Goal: Complete application form

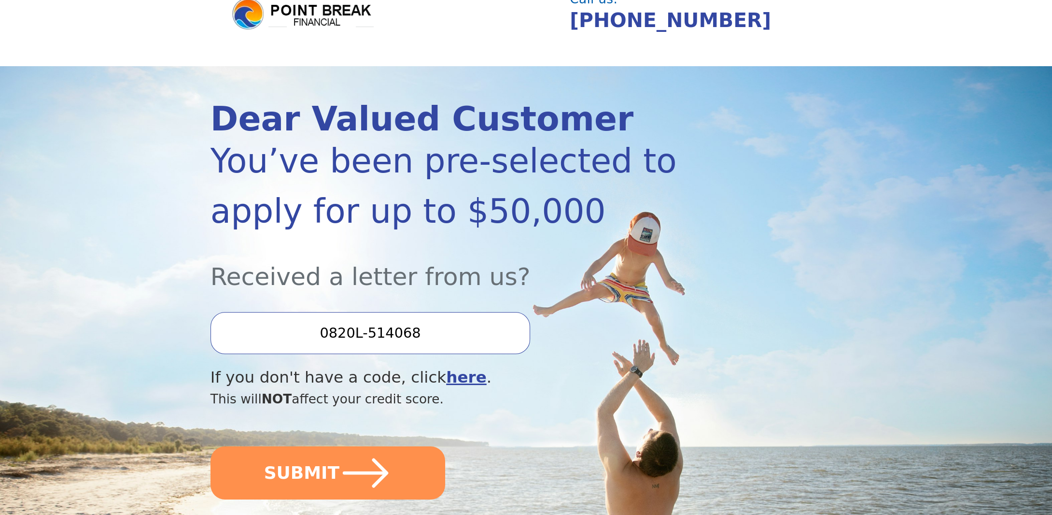
scroll to position [193, 0]
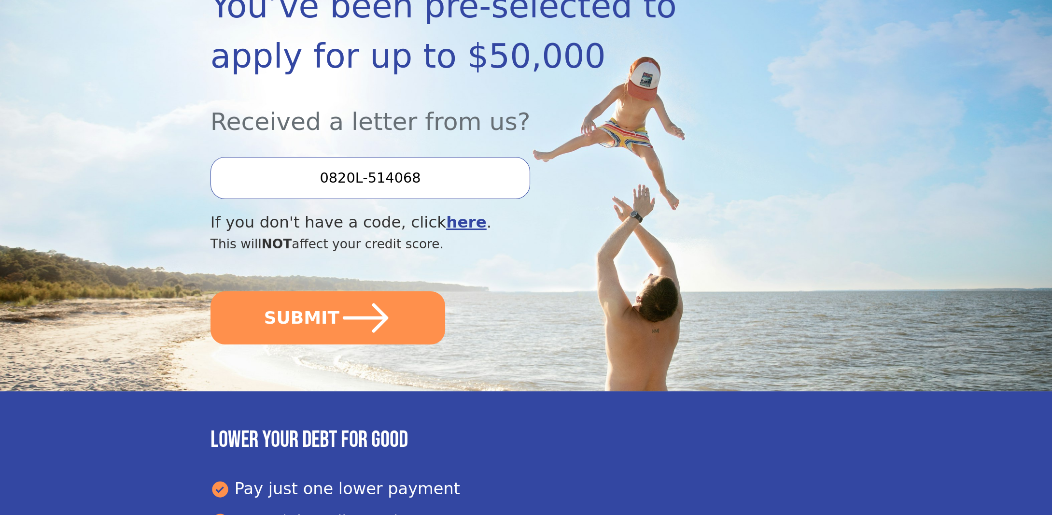
drag, startPoint x: 439, startPoint y: 176, endPoint x: 279, endPoint y: 176, distance: 160.3
click at [284, 176] on input "0820L-514068" at bounding box center [371, 178] width 320 height 42
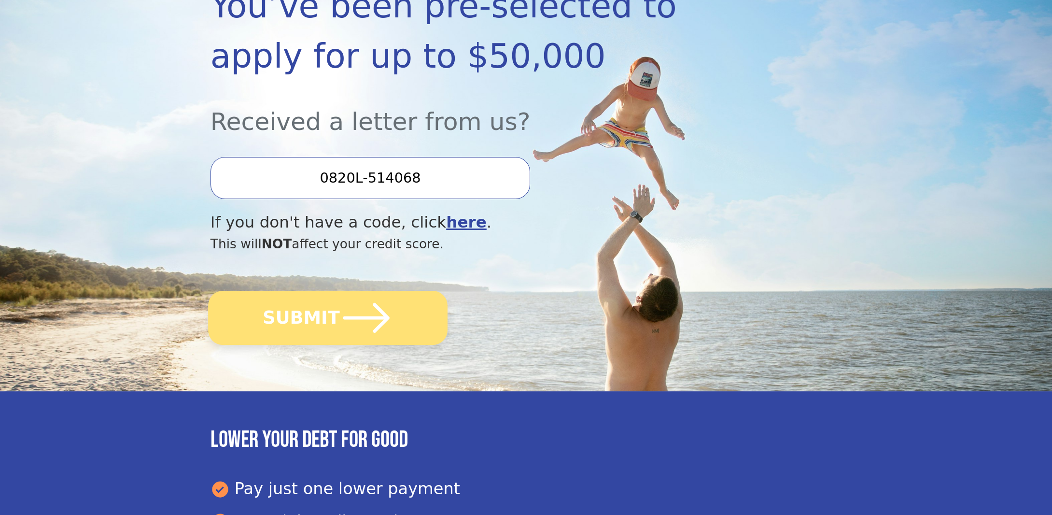
click at [378, 298] on icon "submit" at bounding box center [365, 317] width 53 height 53
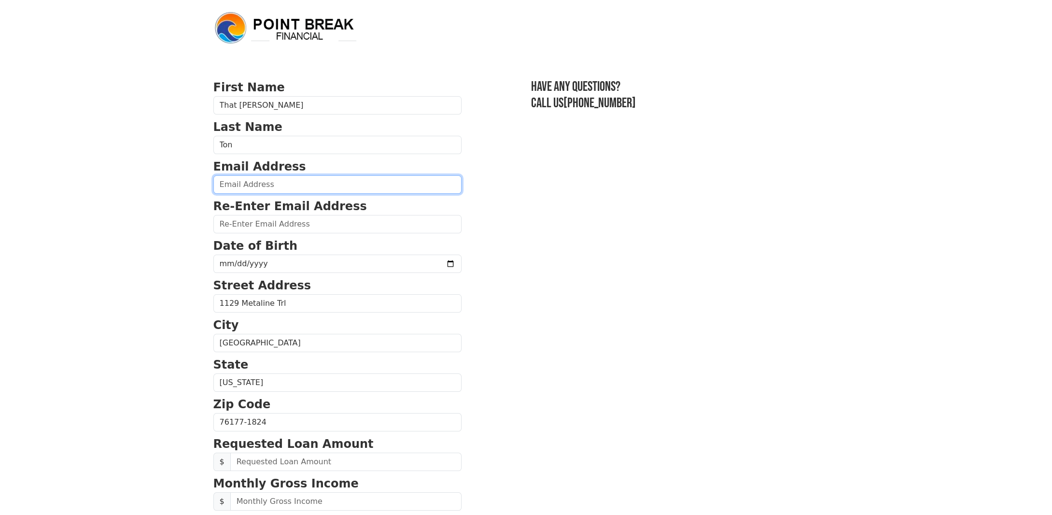
click at [300, 186] on input "email" at bounding box center [337, 184] width 248 height 18
drag, startPoint x: 304, startPoint y: 185, endPoint x: 149, endPoint y: 189, distance: 154.5
click at [151, 189] on body "First Name That [PERSON_NAME] Last Name Ton Email Address [EMAIL_ADDRESS][DOMAI…" at bounding box center [526, 257] width 1052 height 515
type input "[EMAIL_ADDRESS][DOMAIN_NAME]"
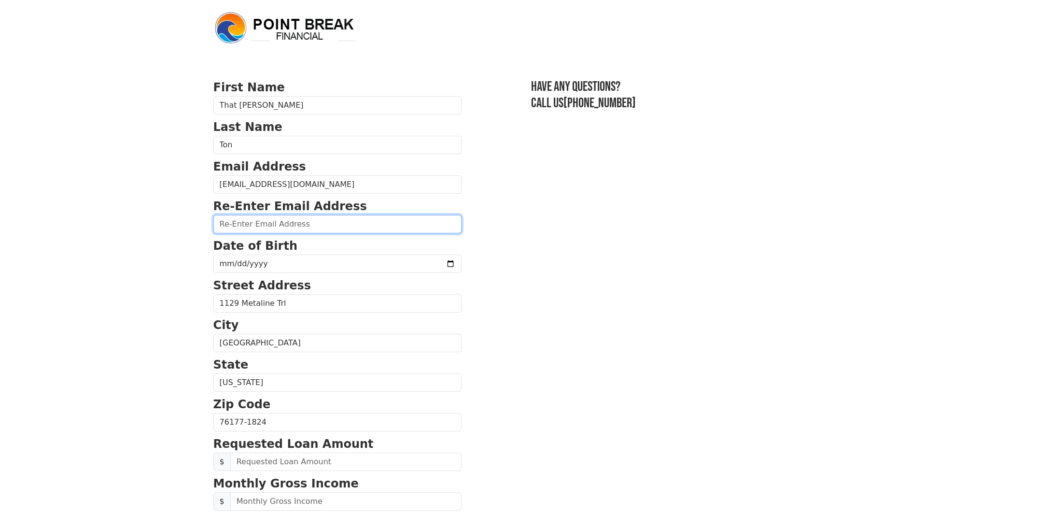
click at [255, 226] on input "email" at bounding box center [337, 224] width 248 height 18
paste input "[EMAIL_ADDRESS][DOMAIN_NAME]"
type input "[EMAIL_ADDRESS][DOMAIN_NAME]"
click at [225, 262] on input "date" at bounding box center [337, 263] width 248 height 18
type input "[DATE]"
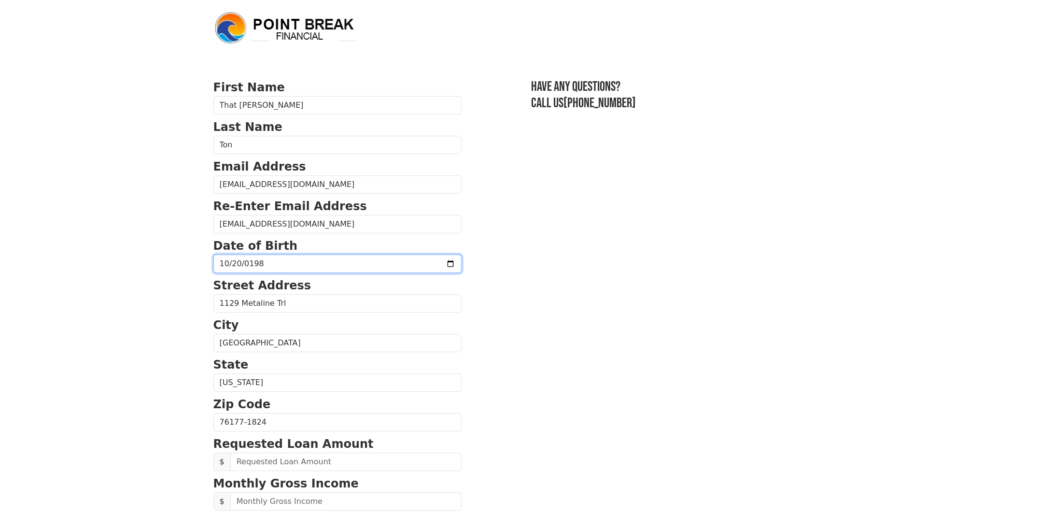
type input "[DATE]"
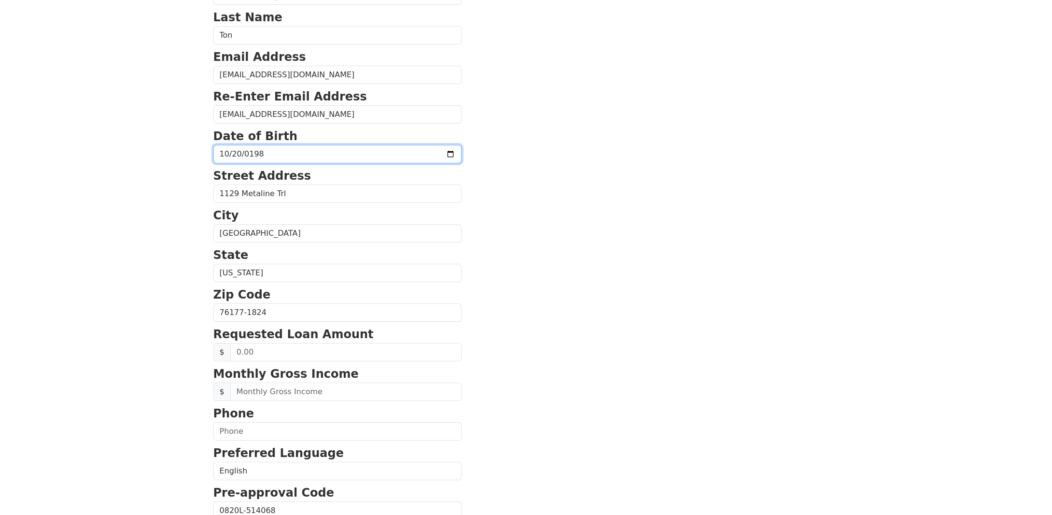
scroll to position [193, 0]
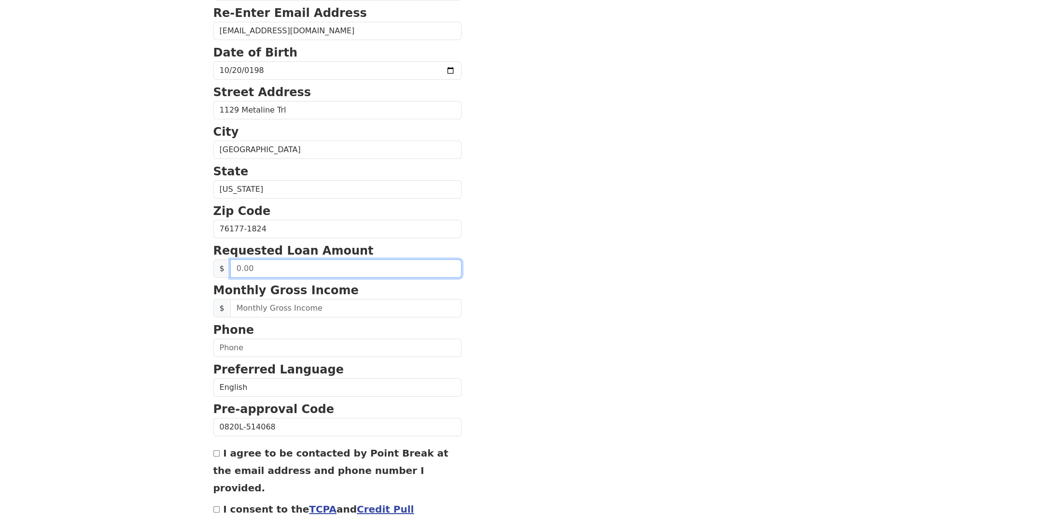
click at [285, 261] on input "text" at bounding box center [345, 268] width 231 height 18
type input "2,000.00"
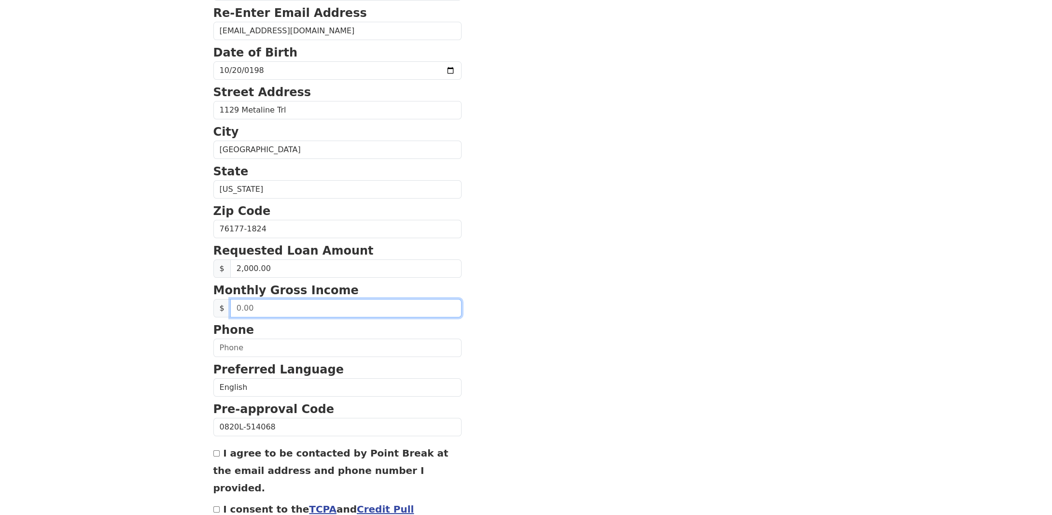
click at [269, 307] on input "text" at bounding box center [345, 308] width 231 height 18
type input "5,500.00"
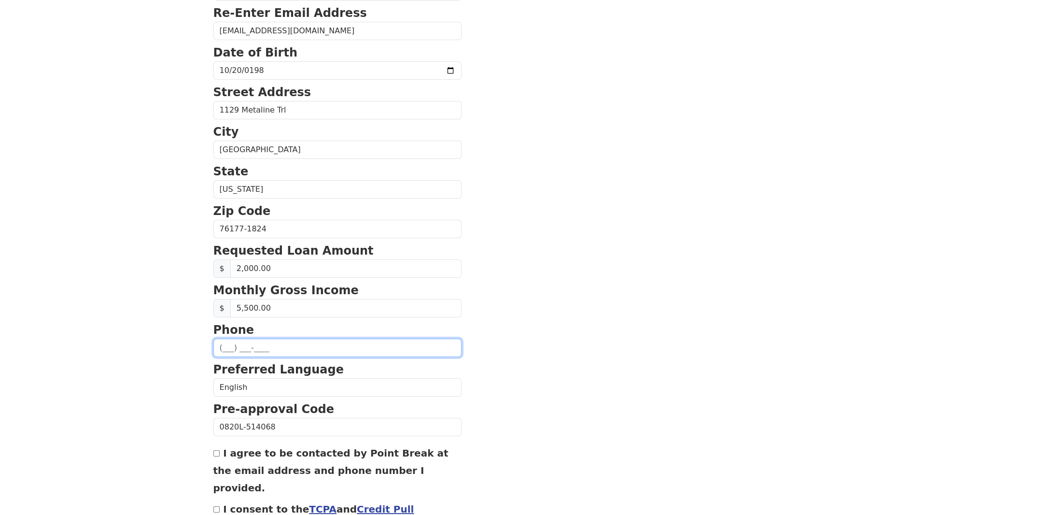
click at [266, 338] on input "text" at bounding box center [337, 347] width 248 height 18
type input "[PHONE_NUMBER]"
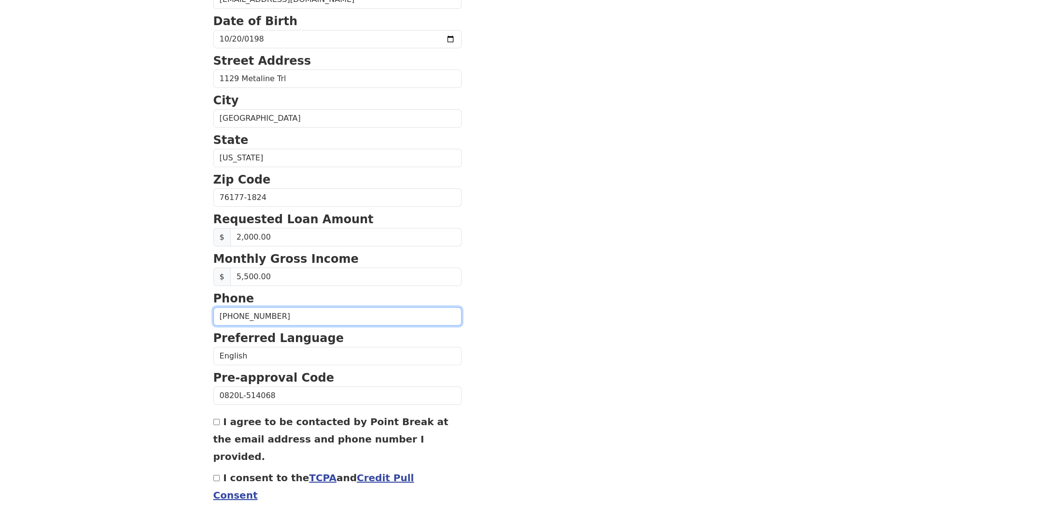
scroll to position [247, 0]
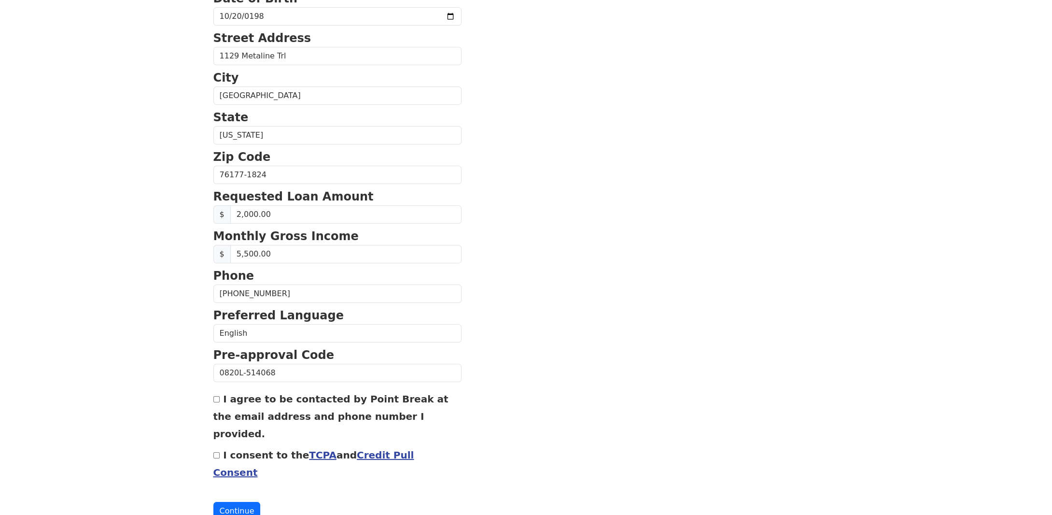
click at [216, 396] on input "I agree to be contacted by Point Break at the email address and phone number I …" at bounding box center [216, 399] width 6 height 6
checkbox input "true"
drag, startPoint x: 219, startPoint y: 427, endPoint x: 219, endPoint y: 433, distance: 5.8
click at [218, 446] on div "I consent to the TCPA and Credit Pull Consent" at bounding box center [337, 463] width 248 height 35
click at [218, 452] on input "I consent to the TCPA and Credit Pull Consent" at bounding box center [216, 455] width 6 height 6
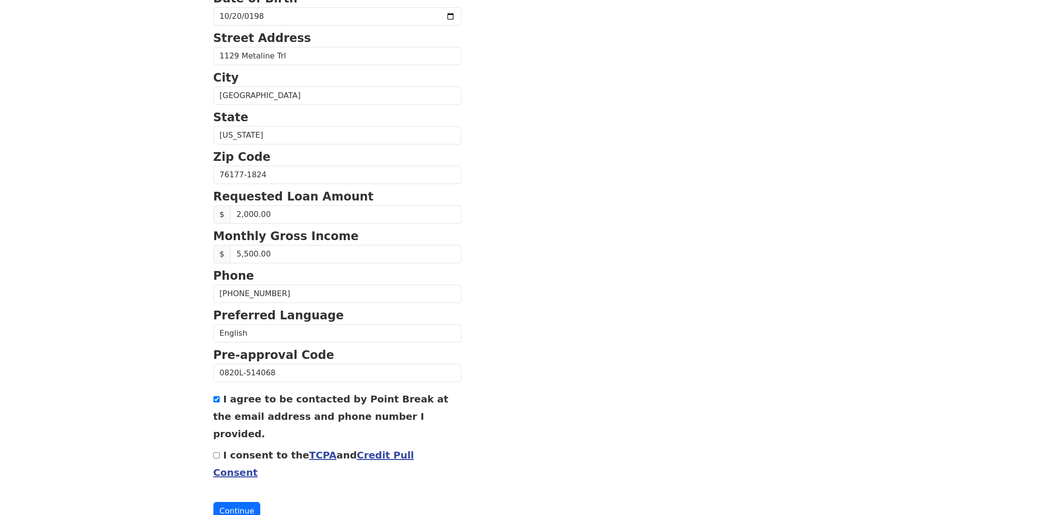
checkbox input "true"
click at [236, 502] on button "Continue" at bounding box center [236, 511] width 47 height 18
